Goal: Obtain resource: Download file/media

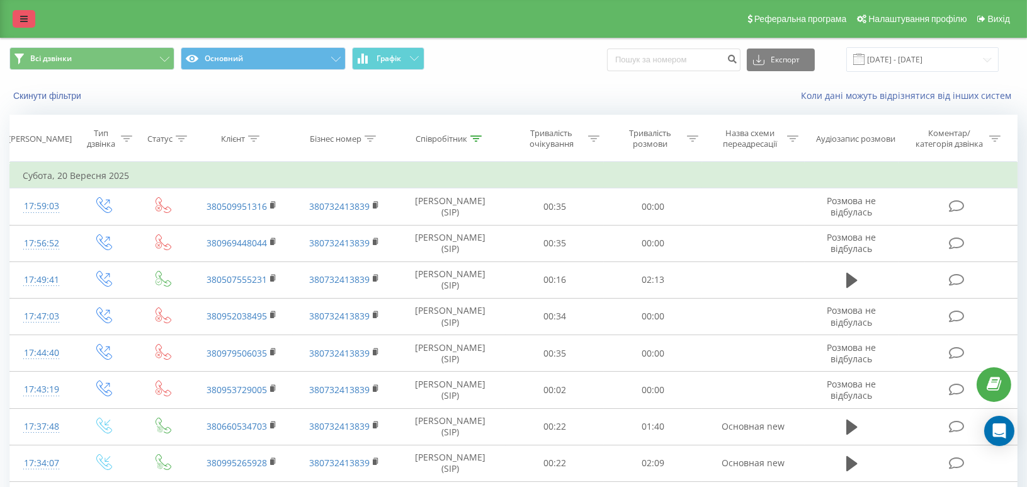
click at [15, 17] on link at bounding box center [24, 19] width 23 height 18
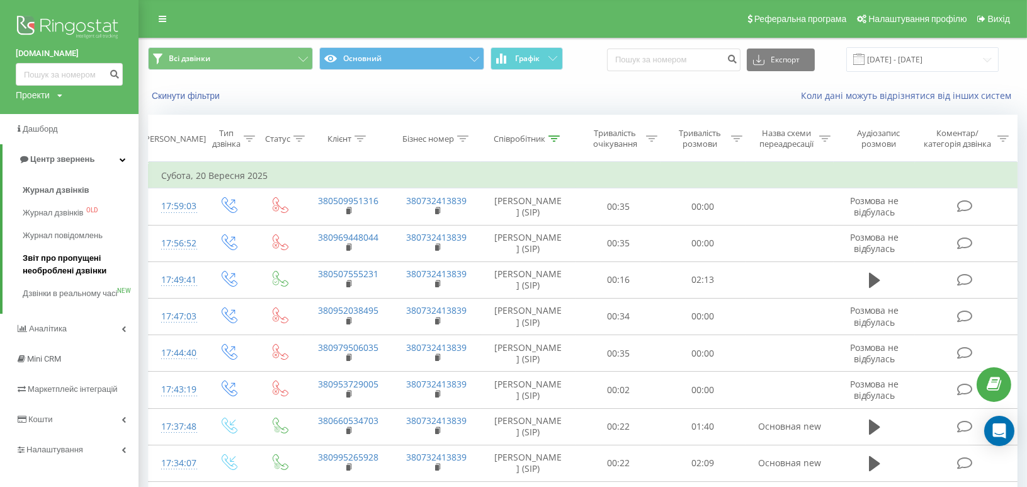
click at [47, 264] on span "Звіт про пропущені необроблені дзвінки" at bounding box center [78, 264] width 110 height 25
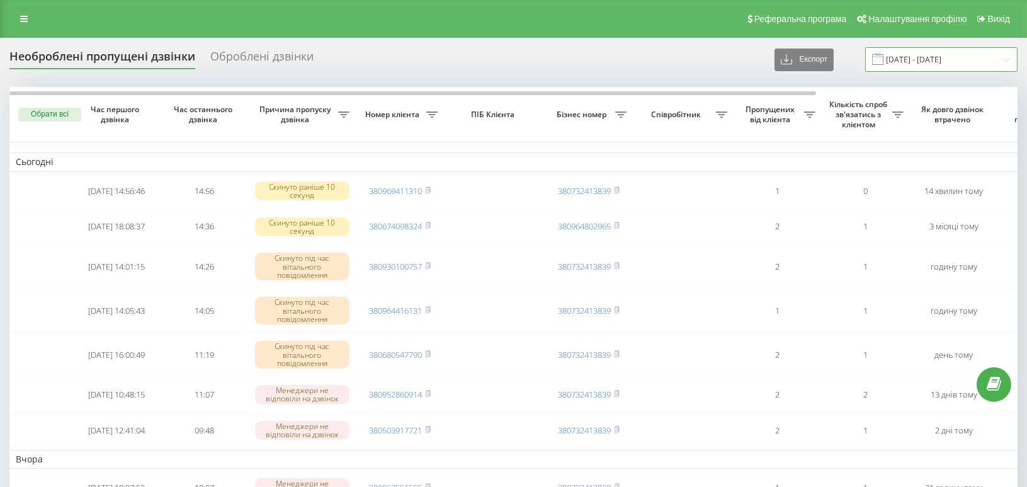
click at [979, 62] on input "[DATE] - [DATE]" at bounding box center [941, 59] width 152 height 25
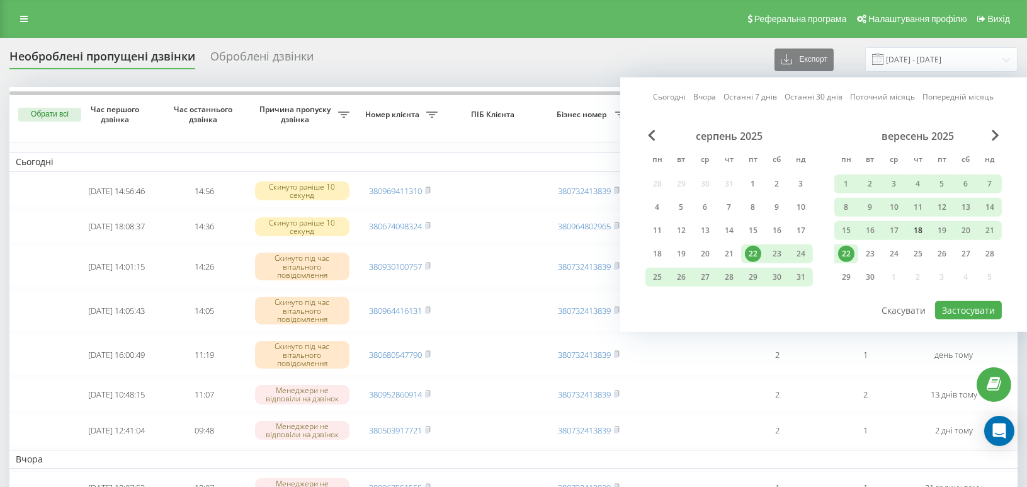
click at [918, 229] on div "18" at bounding box center [918, 230] width 16 height 16
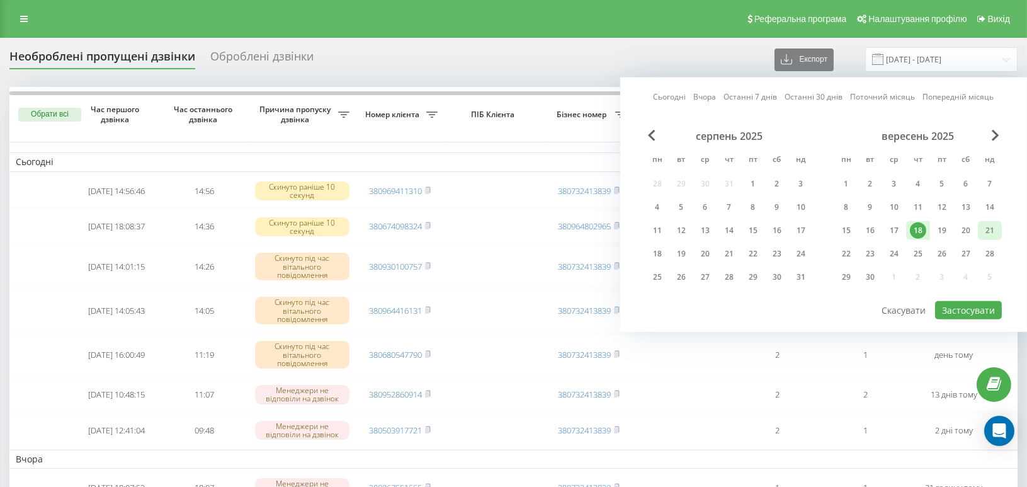
click at [994, 228] on div "21" at bounding box center [990, 230] width 16 height 16
click at [977, 303] on button "Застосувати" at bounding box center [968, 310] width 67 height 18
type input "[DATE] - [DATE]"
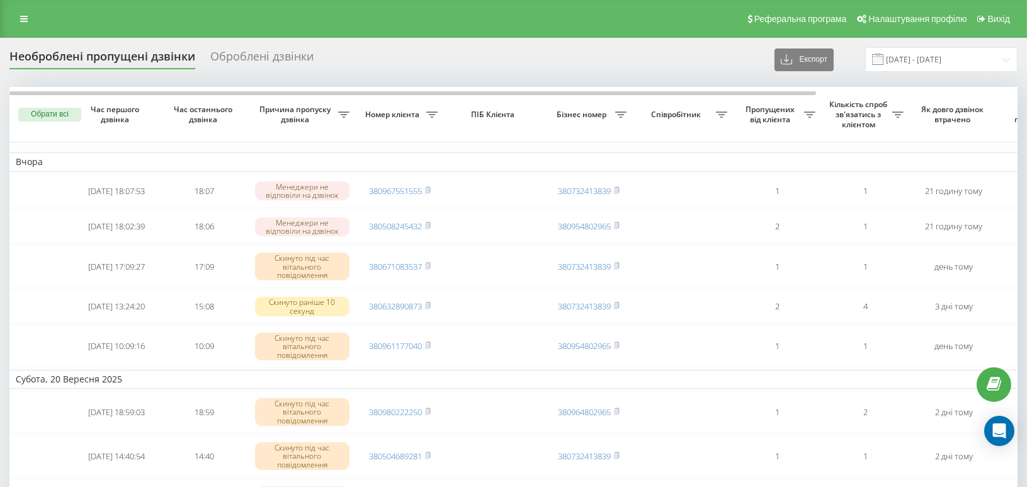
click at [725, 70] on div "Необроблені пропущені дзвінки Оброблені дзвінки Експорт .csv .xlsx 18.09.2025 -…" at bounding box center [513, 59] width 1008 height 25
click at [822, 62] on button "Експорт" at bounding box center [804, 59] width 59 height 23
click at [814, 111] on div ".xlsx" at bounding box center [808, 105] width 67 height 23
click at [253, 59] on div "Оброблені дзвінки" at bounding box center [261, 60] width 103 height 20
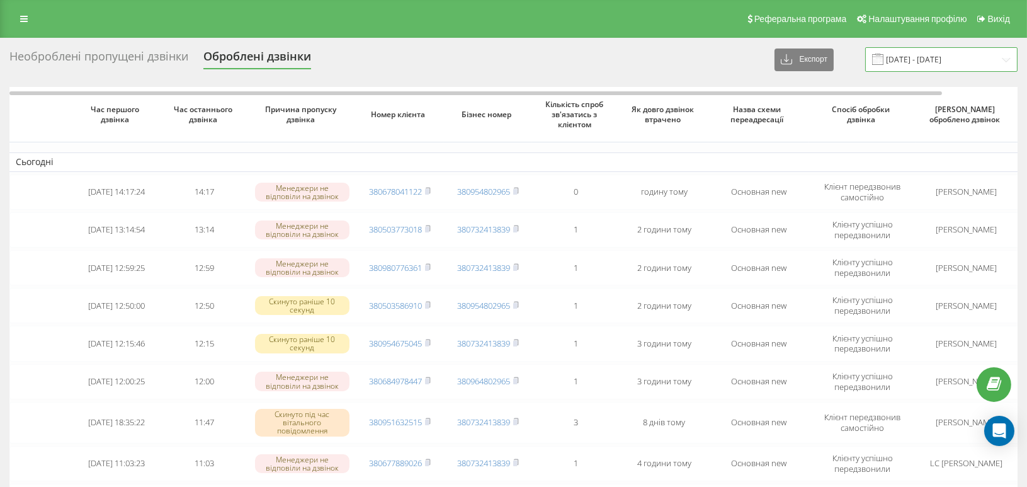
click at [928, 59] on input "[DATE] - [DATE]" at bounding box center [941, 59] width 152 height 25
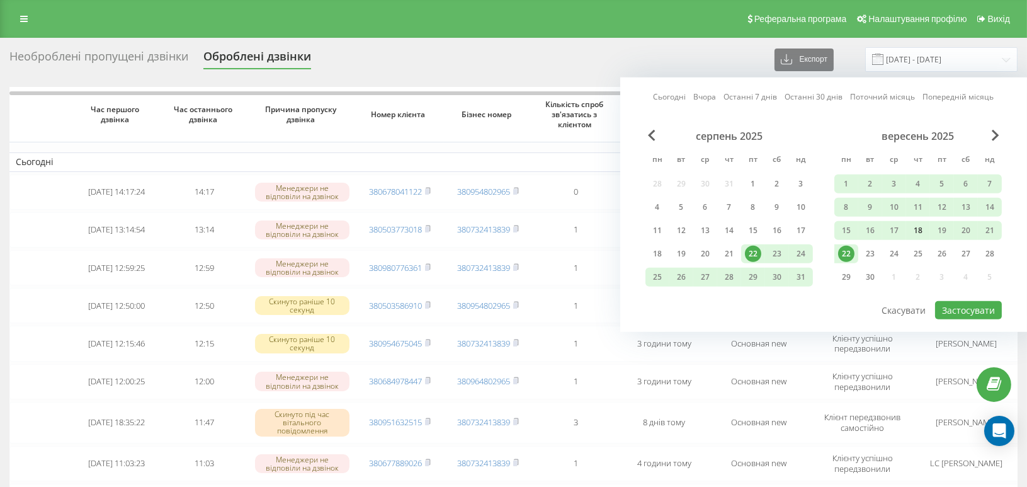
click at [915, 230] on div "18" at bounding box center [918, 230] width 16 height 16
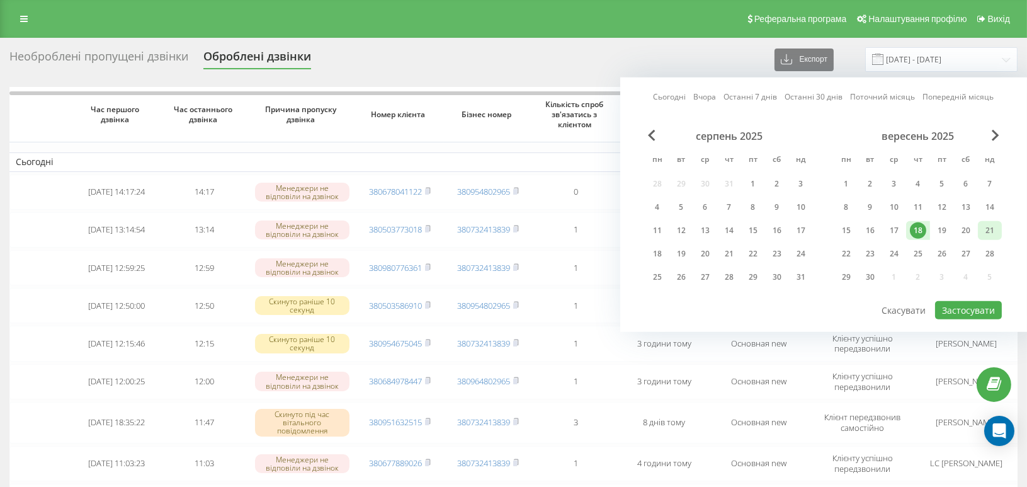
click at [999, 229] on div "21" at bounding box center [990, 230] width 24 height 19
click at [981, 309] on button "Застосувати" at bounding box center [968, 310] width 67 height 18
type input "[DATE] - [DATE]"
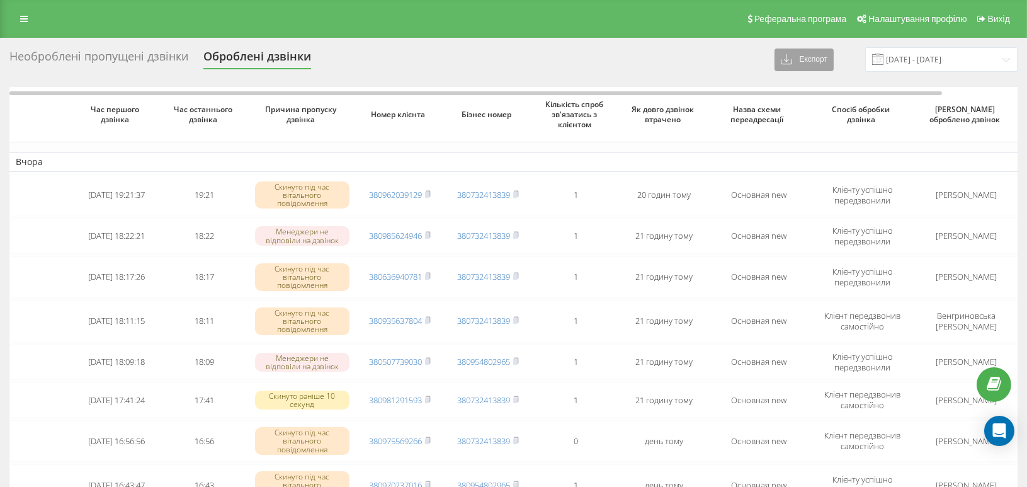
click at [789, 61] on icon at bounding box center [786, 58] width 5 height 8
click at [802, 103] on span ".xlsx" at bounding box center [794, 105] width 18 height 12
